Goal: Transaction & Acquisition: Subscribe to service/newsletter

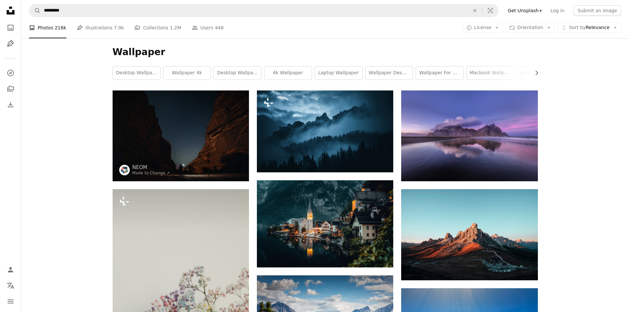
scroll to position [9929, 0]
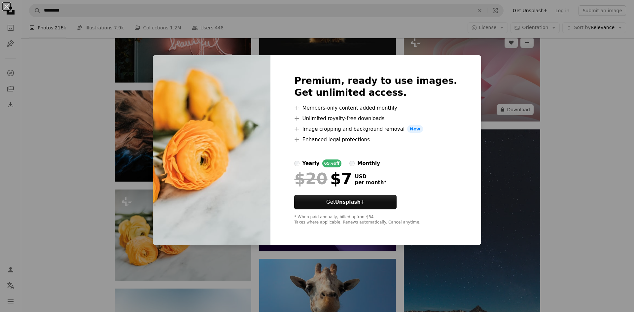
click at [520, 112] on div "An X shape Premium, ready to use images. Get unlimited access. A plus sign Memb…" at bounding box center [317, 156] width 634 height 312
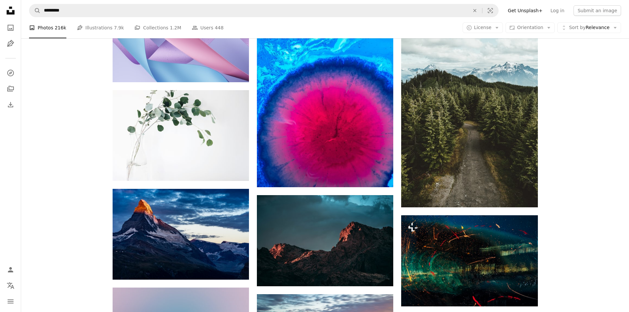
scroll to position [26225, 0]
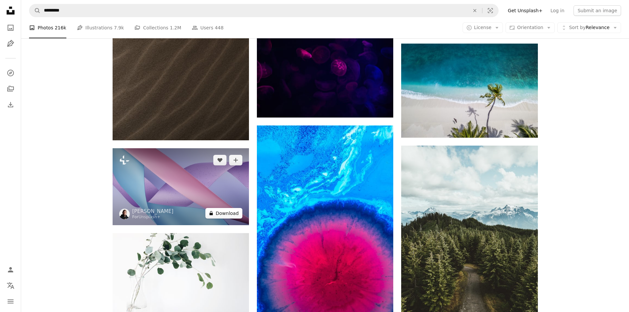
click at [219, 212] on button "A lock Download" at bounding box center [223, 213] width 37 height 11
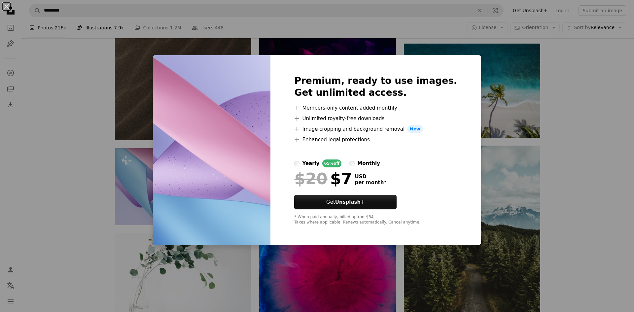
drag, startPoint x: 96, startPoint y: 136, endPoint x: 98, endPoint y: 30, distance: 106.7
click at [97, 136] on div "An X shape Premium, ready to use images. Get unlimited access. A plus sign Memb…" at bounding box center [317, 156] width 634 height 312
